Goal: Book appointment/travel/reservation

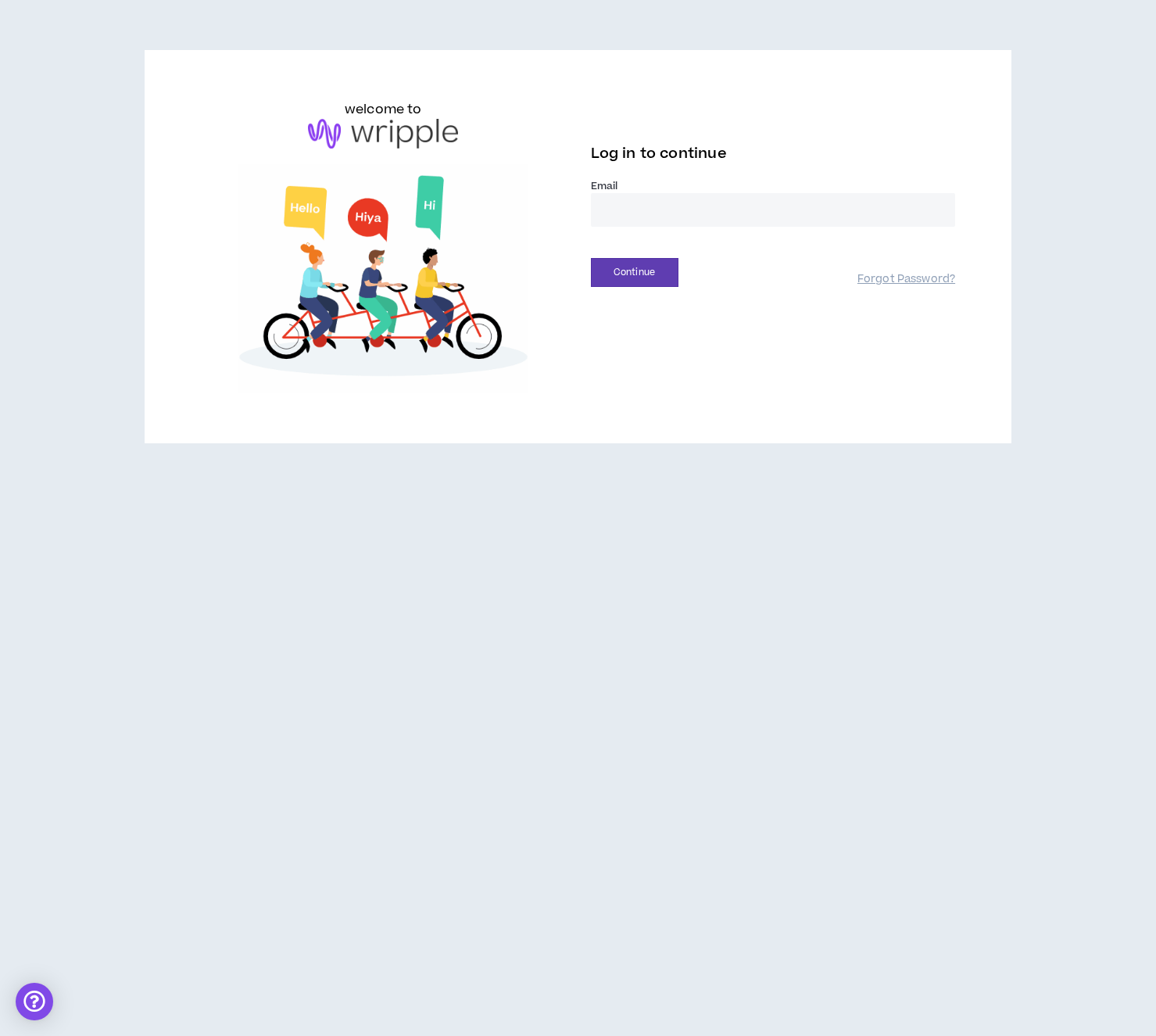
click at [657, 209] on input "email" at bounding box center [773, 209] width 365 height 33
type input "**********"
click at [634, 277] on button "Continue" at bounding box center [635, 272] width 88 height 29
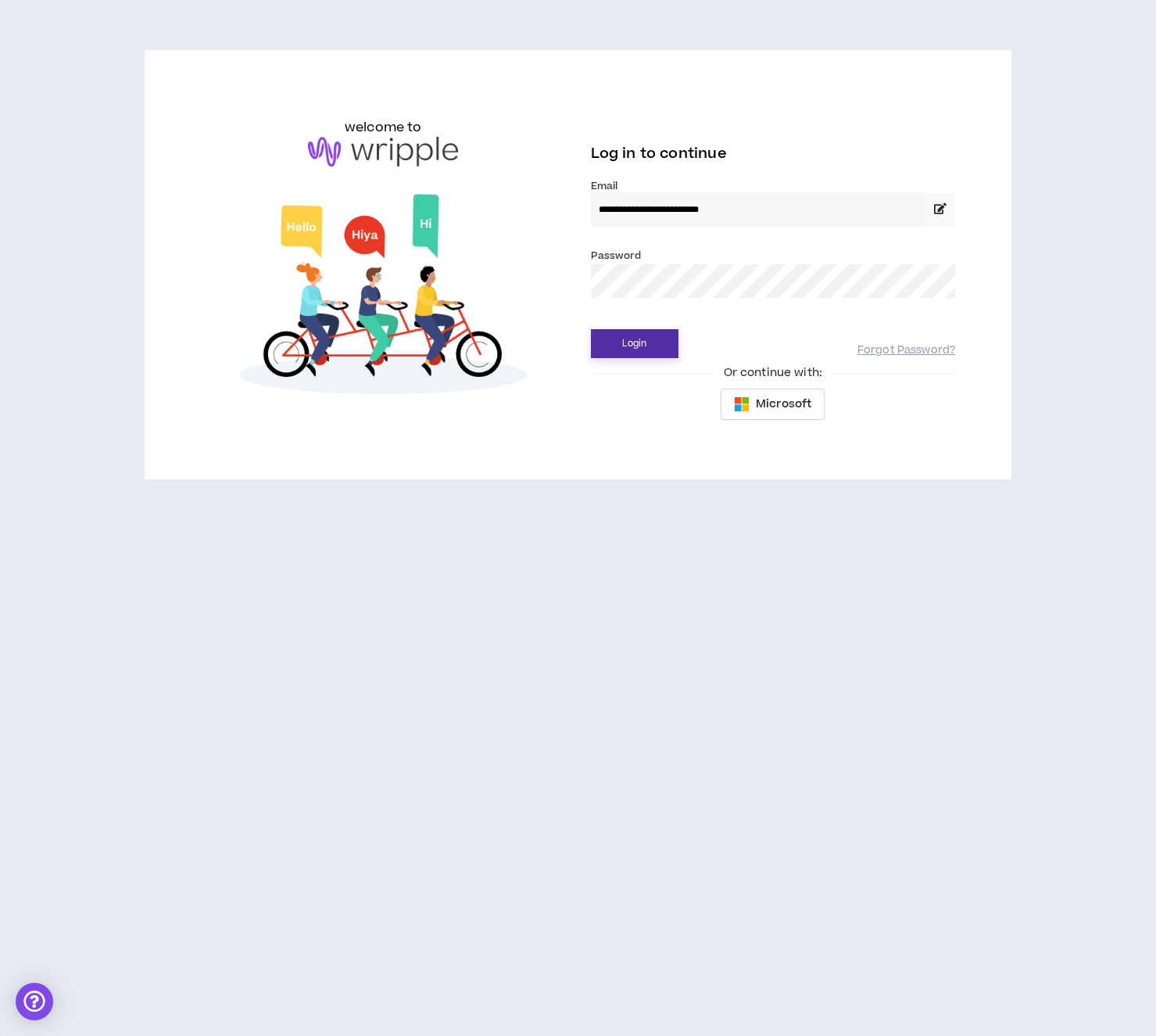
click at [643, 339] on button "Login" at bounding box center [635, 344] width 88 height 29
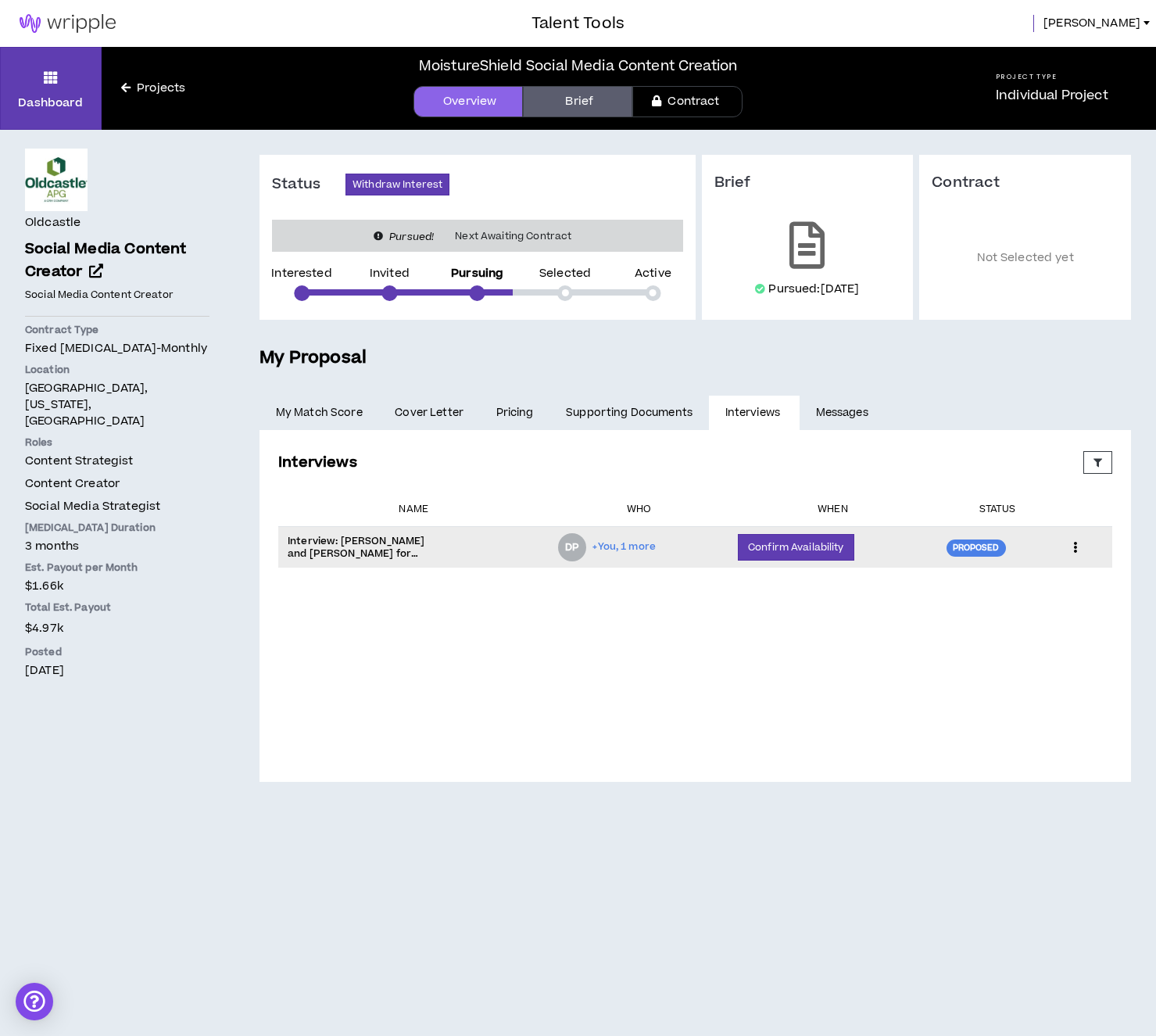
click at [1058, 549] on td "Cancel" at bounding box center [1085, 547] width 54 height 41
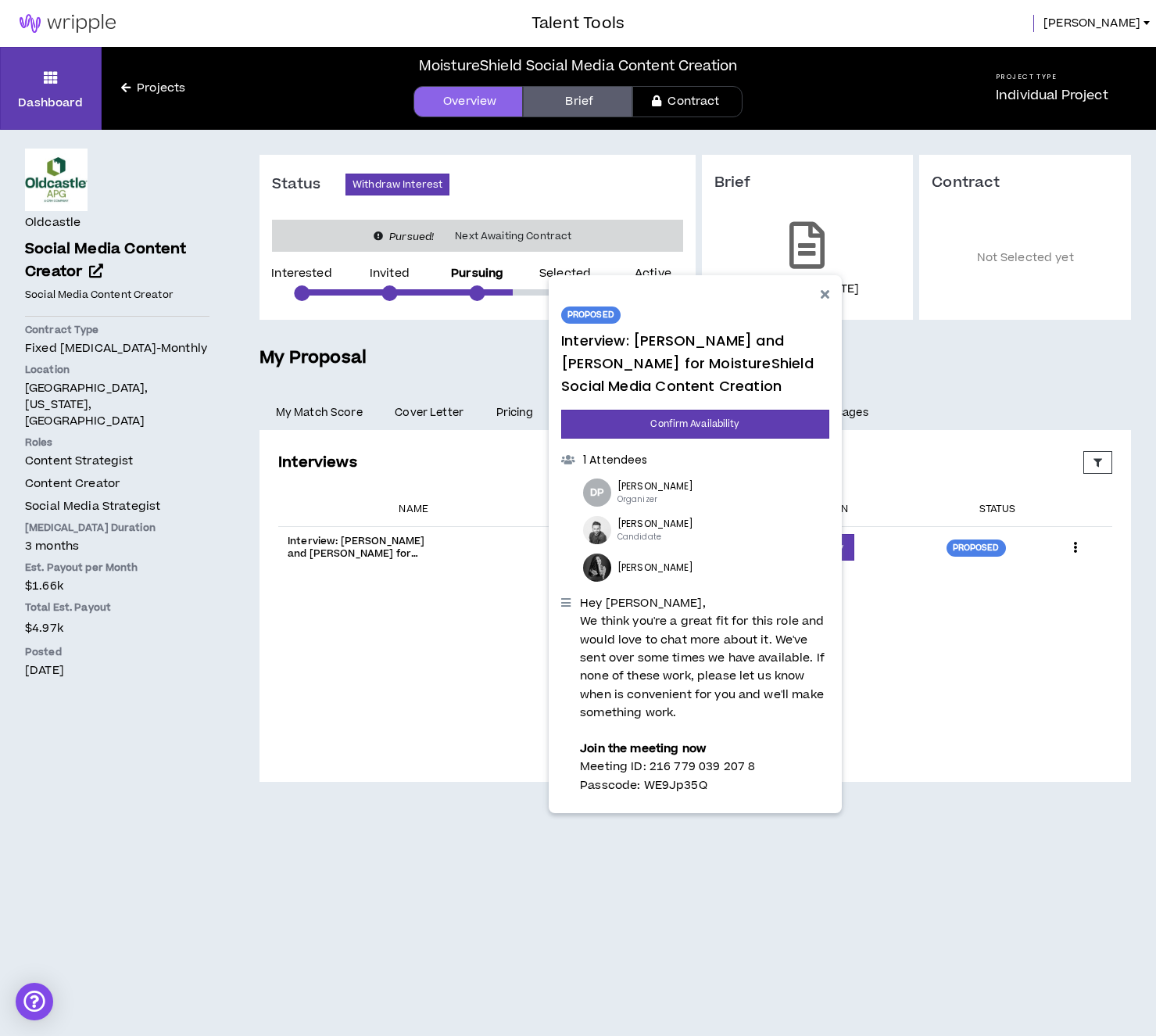
click at [1023, 593] on div "Interviews Proposed Upcoming Completed Rejected Requested Reschedule Canceled E…" at bounding box center [696, 606] width 846 height 322
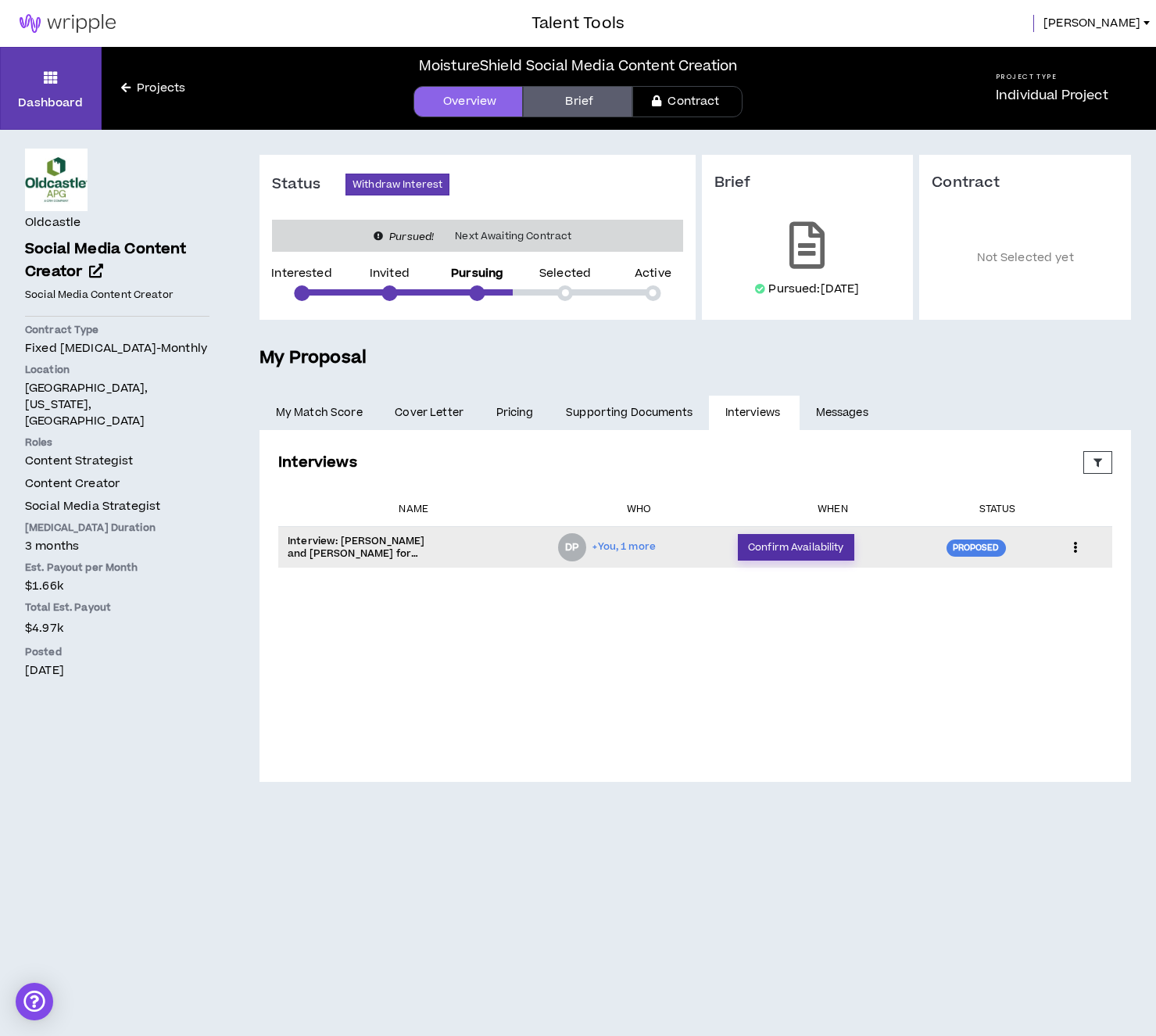
click at [773, 554] on button "Confirm Availability" at bounding box center [795, 547] width 116 height 27
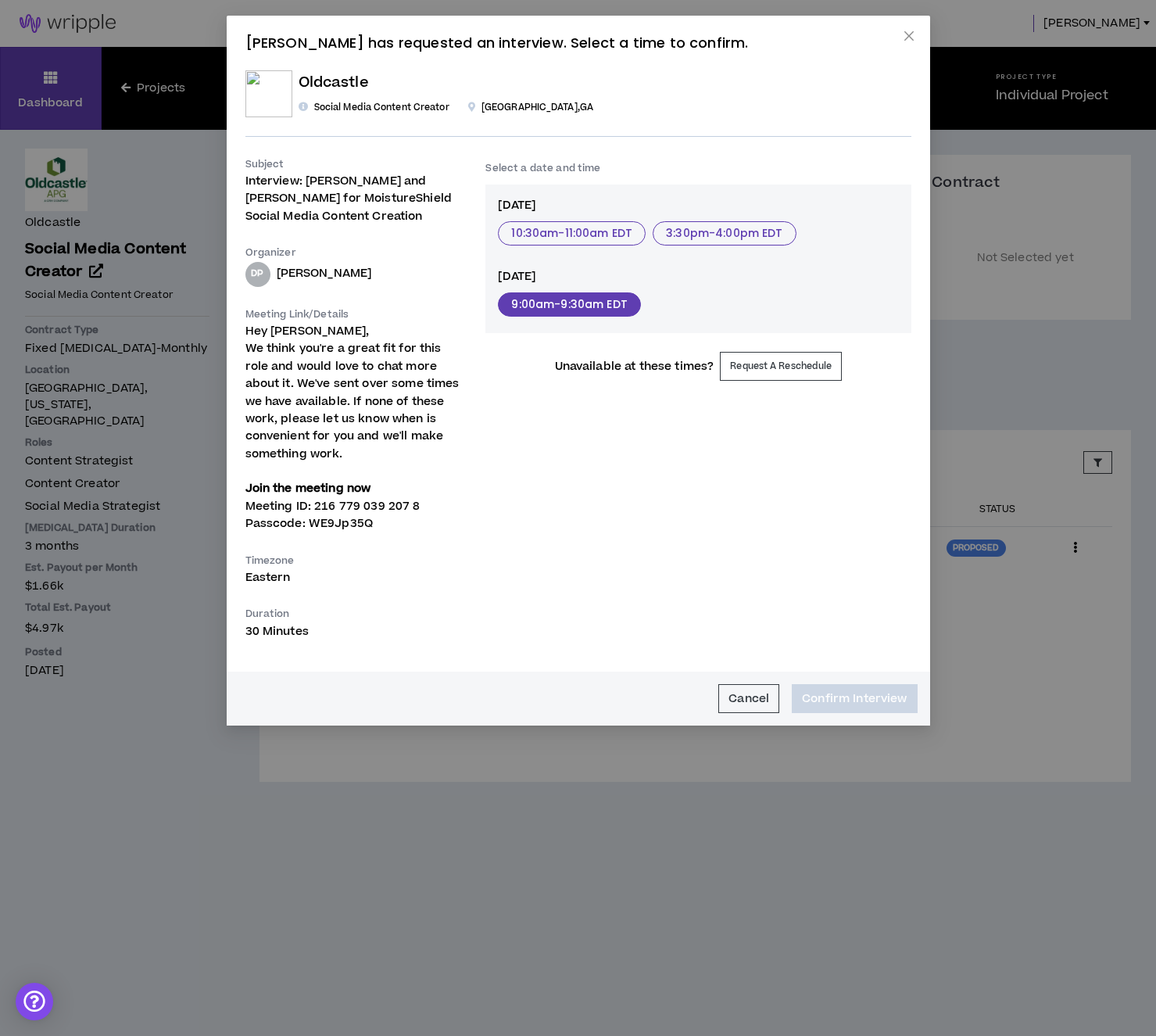
click at [552, 309] on button "9:00am - 9:30am EDT" at bounding box center [568, 305] width 142 height 24
click at [867, 703] on button "Confirm Interview" at bounding box center [854, 699] width 125 height 29
